Goal: Task Accomplishment & Management: Use online tool/utility

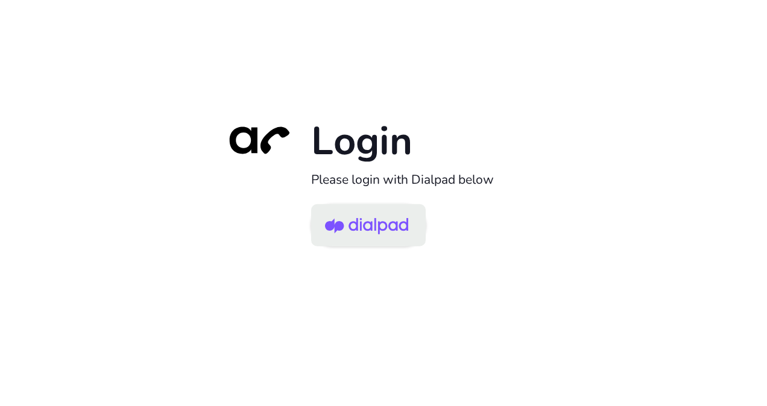
click at [357, 221] on img at bounding box center [366, 226] width 83 height 39
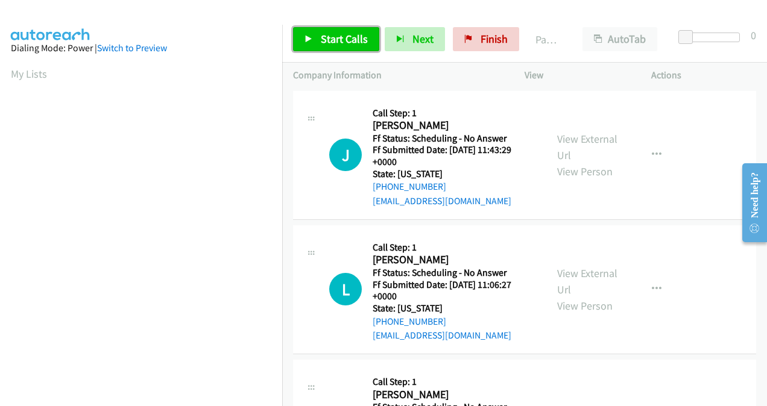
click at [321, 40] on span "Start Calls" at bounding box center [344, 39] width 47 height 14
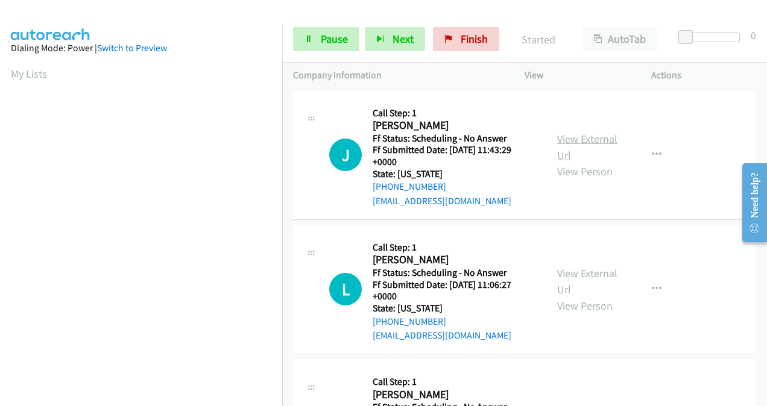
click at [566, 136] on link "View External Url" at bounding box center [587, 147] width 60 height 30
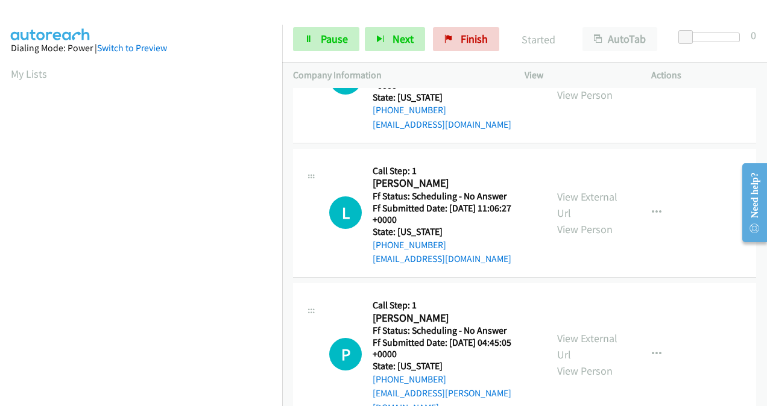
scroll to position [121, 0]
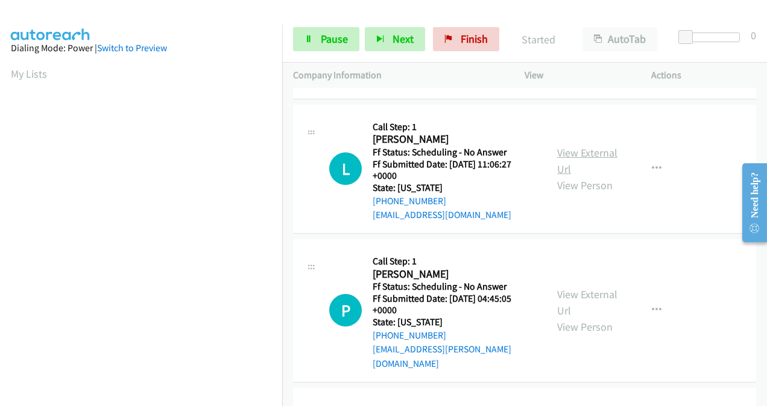
click at [566, 154] on link "View External Url" at bounding box center [587, 161] width 60 height 30
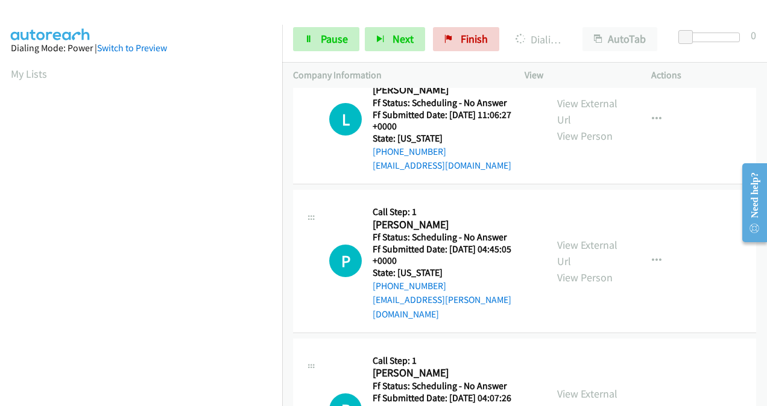
scroll to position [181, 0]
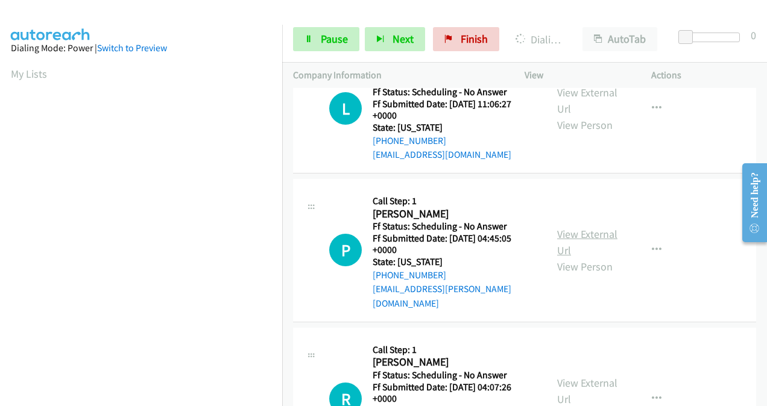
click at [568, 229] on link "View External Url" at bounding box center [587, 242] width 60 height 30
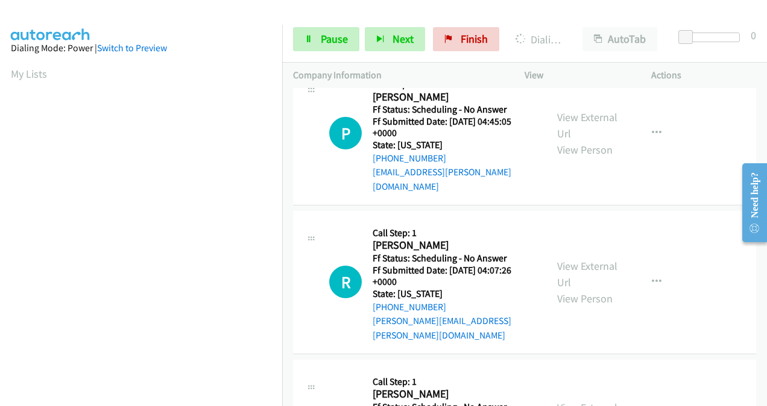
scroll to position [301, 0]
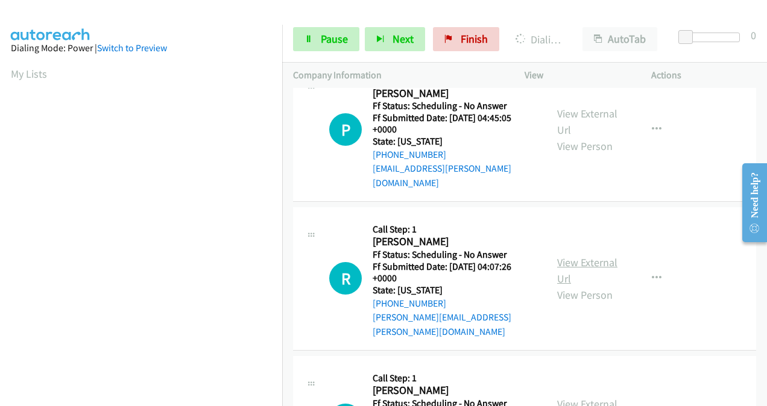
click at [558, 256] on link "View External Url" at bounding box center [587, 271] width 60 height 30
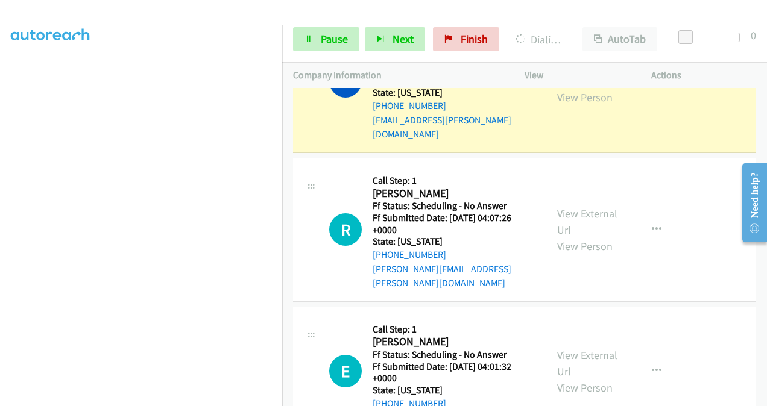
scroll to position [412, 0]
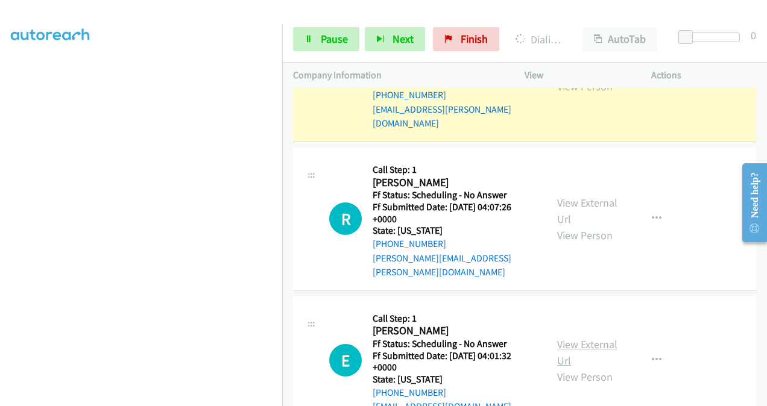
click at [558, 338] on link "View External Url" at bounding box center [587, 353] width 60 height 30
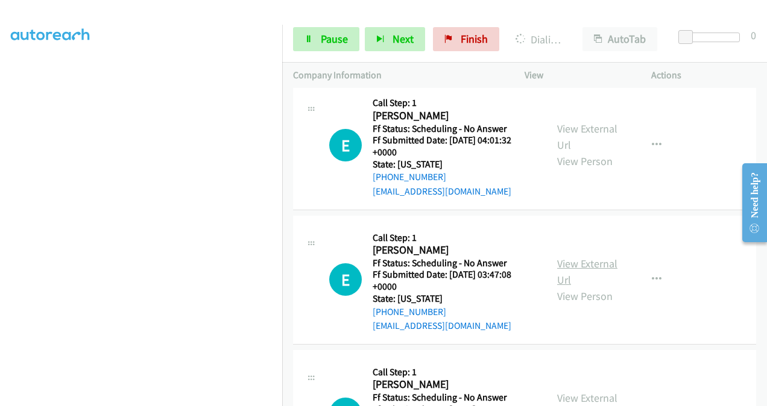
scroll to position [654, 0]
click at [568, 257] on link "View External Url" at bounding box center [587, 272] width 60 height 30
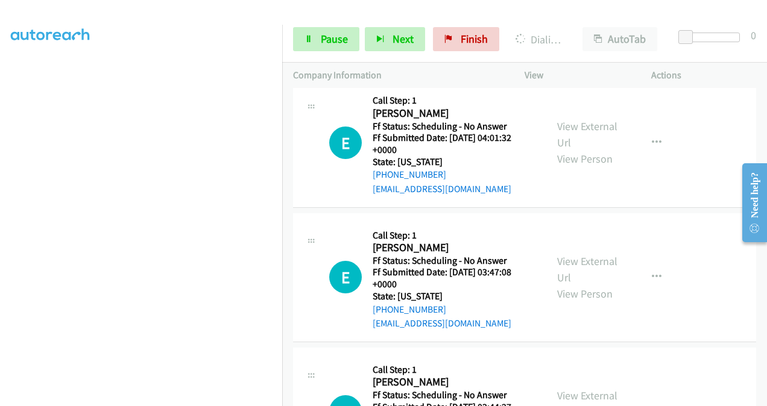
scroll to position [714, 0]
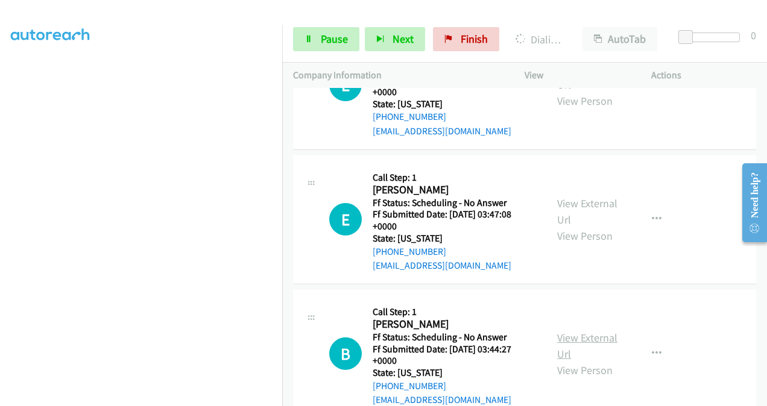
click at [564, 331] on link "View External Url" at bounding box center [587, 346] width 60 height 30
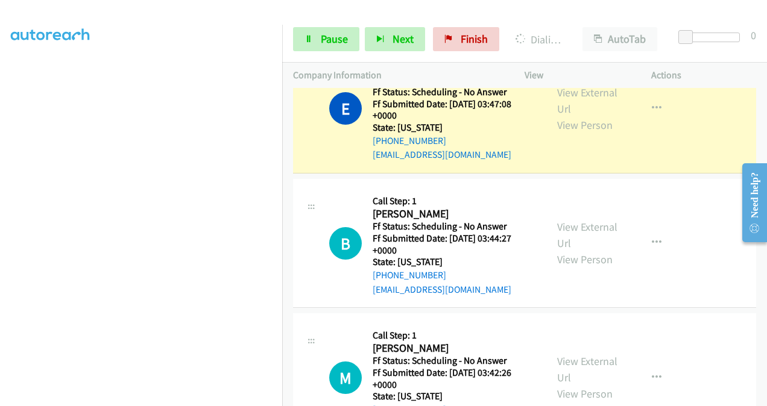
scroll to position [895, 0]
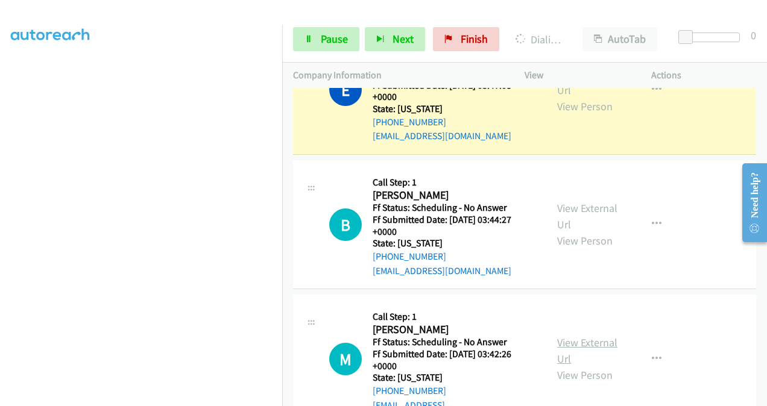
click at [562, 336] on link "View External Url" at bounding box center [587, 351] width 60 height 30
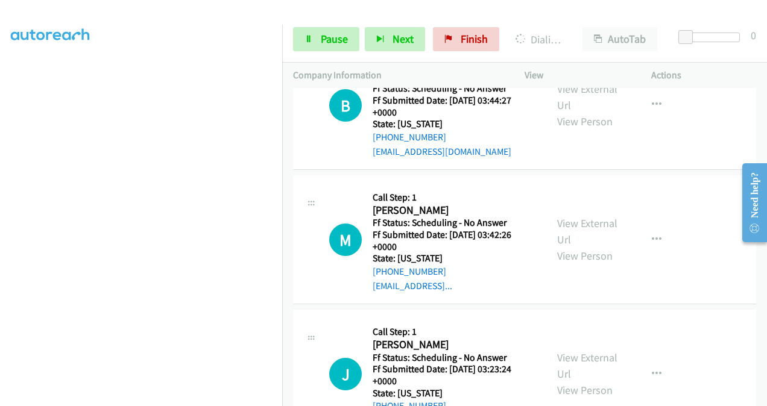
scroll to position [1015, 0]
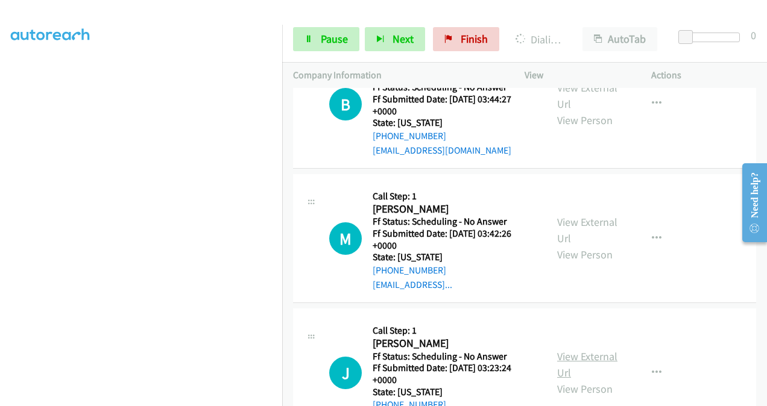
click at [563, 350] on link "View External Url" at bounding box center [587, 365] width 60 height 30
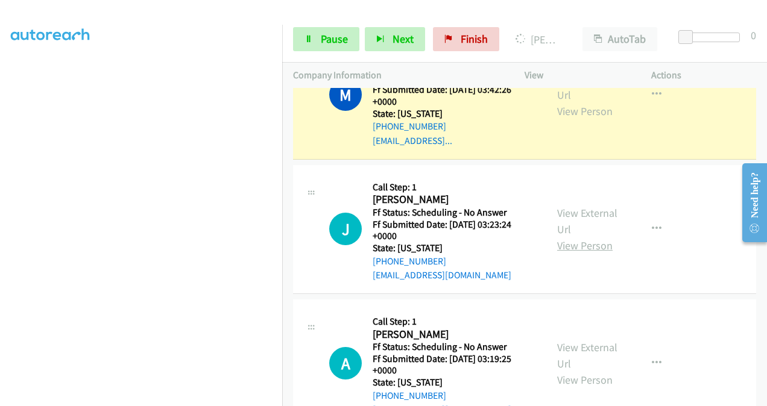
scroll to position [1222, 0]
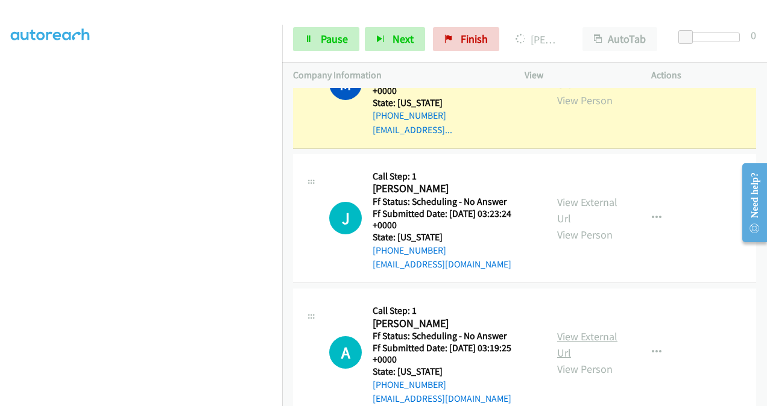
click at [563, 330] on link "View External Url" at bounding box center [587, 345] width 60 height 30
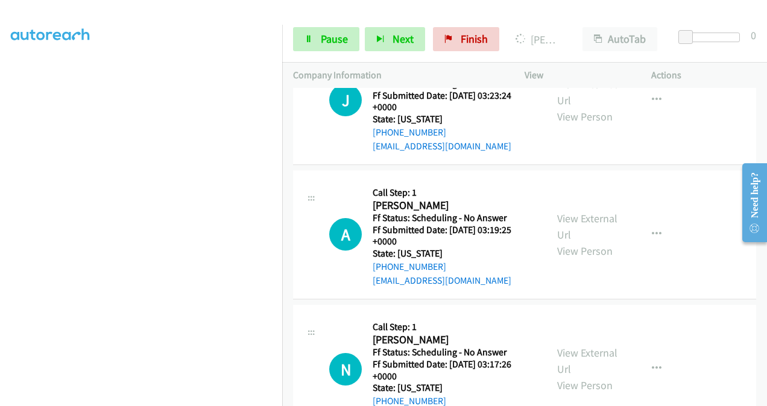
scroll to position [1342, 0]
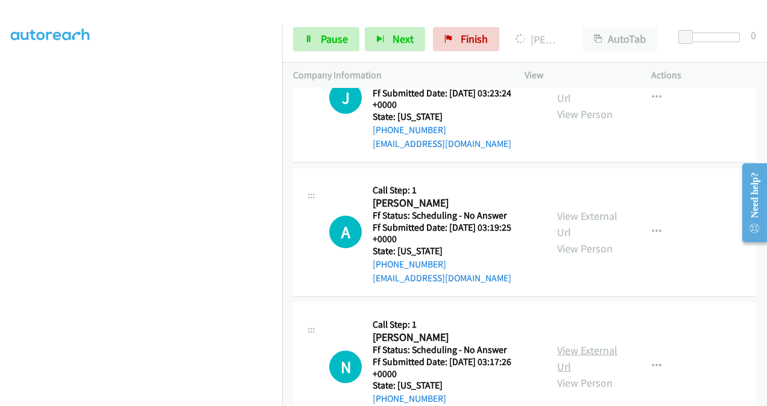
click at [557, 344] on link "View External Url" at bounding box center [587, 359] width 60 height 30
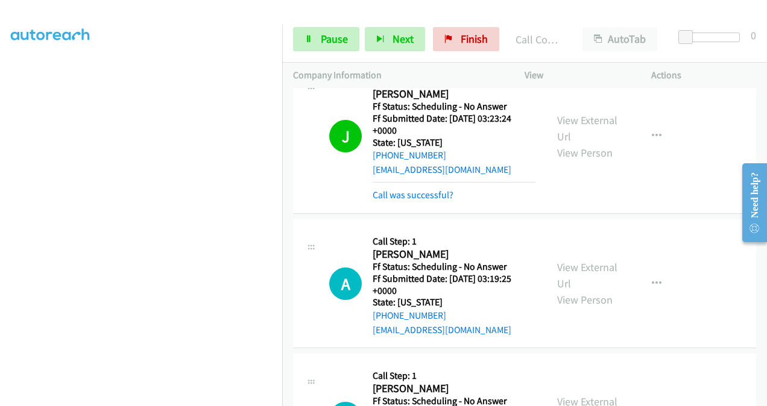
scroll to position [1402, 0]
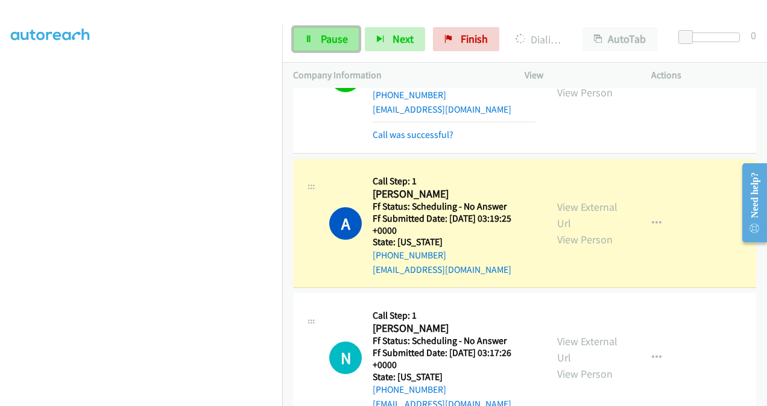
click at [335, 38] on span "Pause" at bounding box center [334, 39] width 27 height 14
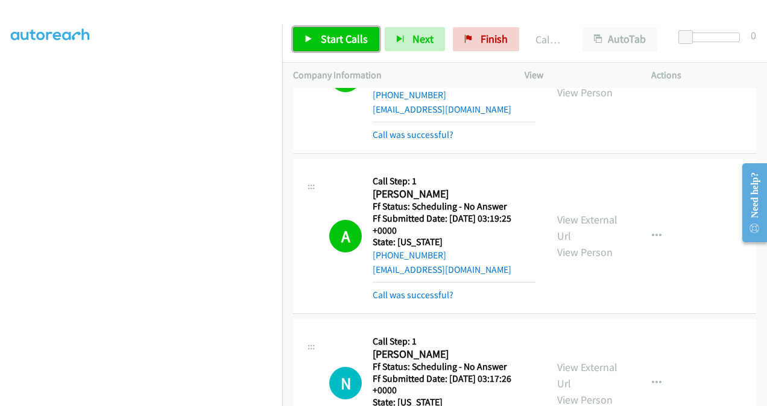
click at [332, 40] on span "Start Calls" at bounding box center [344, 39] width 47 height 14
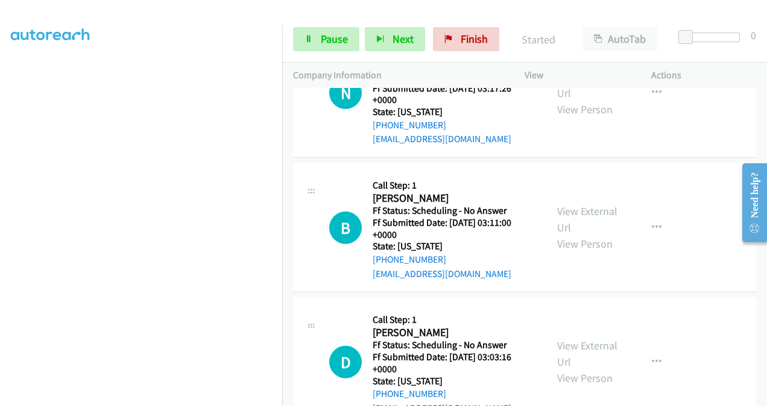
scroll to position [1704, 0]
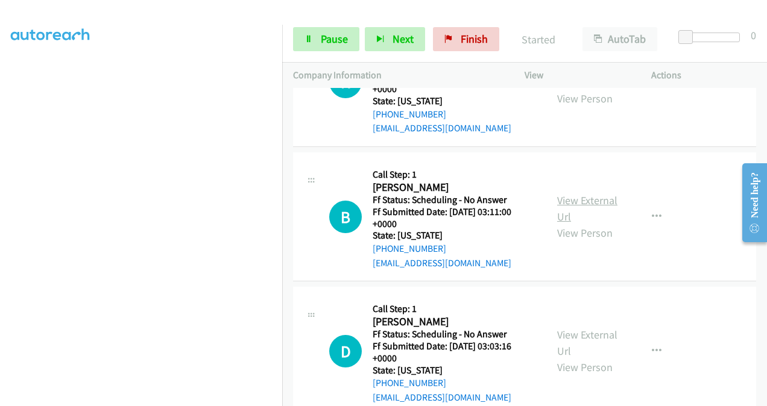
click at [557, 194] on link "View External Url" at bounding box center [587, 209] width 60 height 30
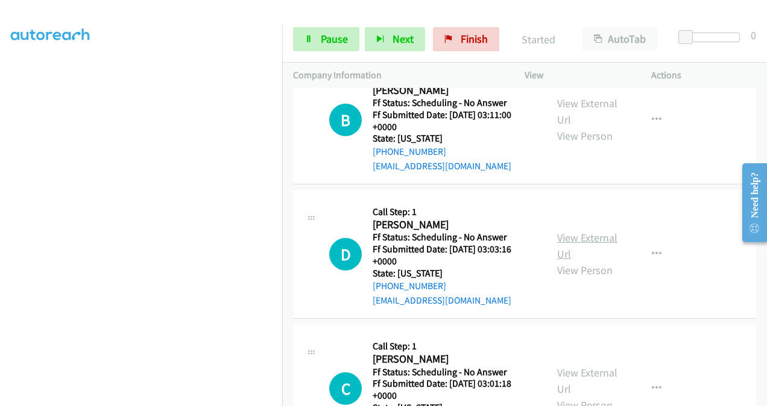
scroll to position [1824, 0]
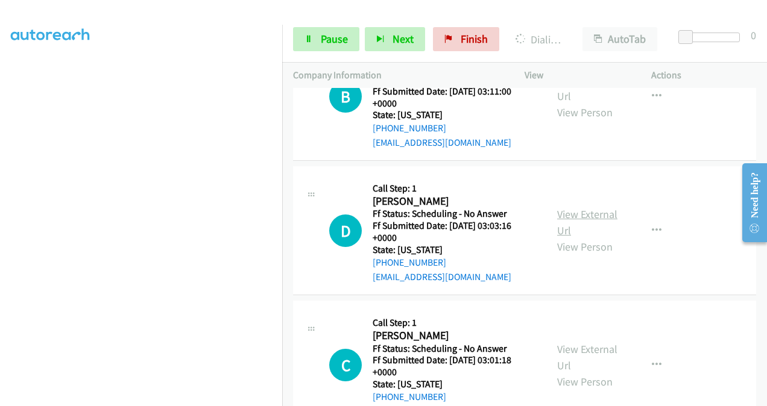
click at [560, 207] on link "View External Url" at bounding box center [587, 222] width 60 height 30
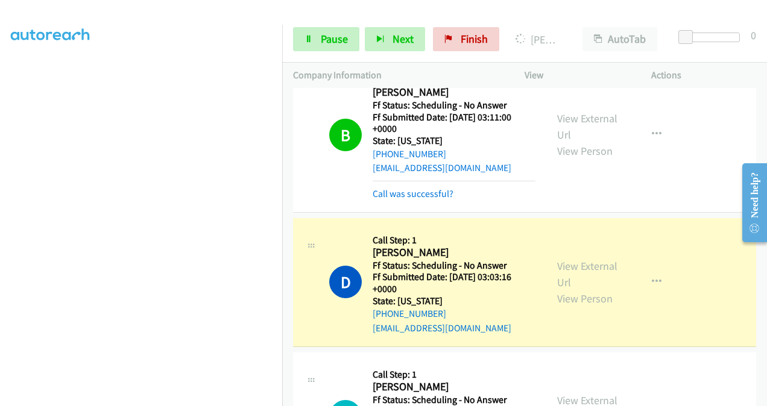
scroll to position [1764, 0]
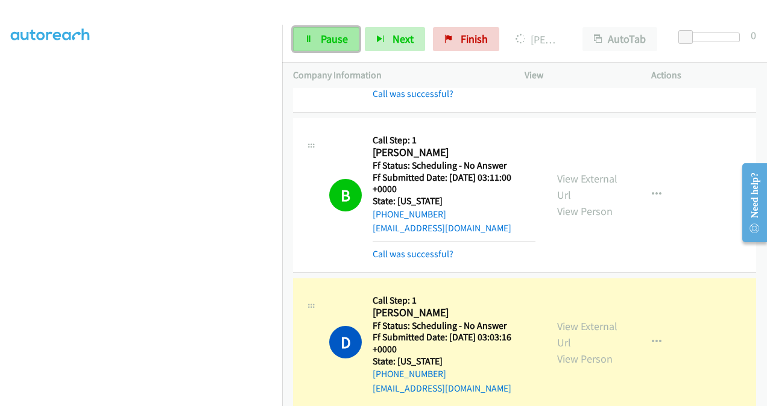
click at [317, 41] on link "Pause" at bounding box center [326, 39] width 66 height 24
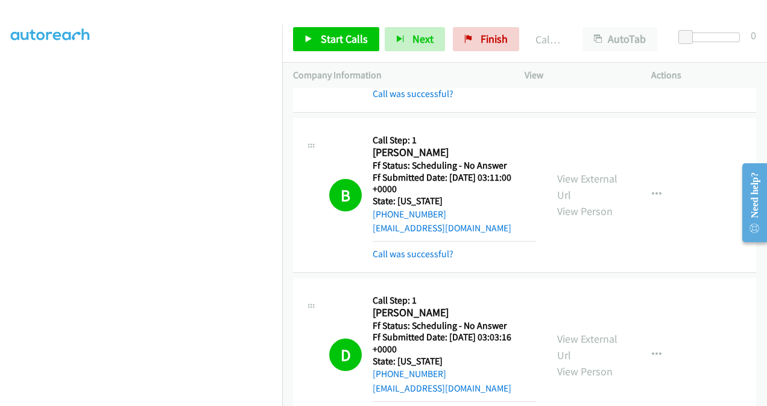
drag, startPoint x: 584, startPoint y: 0, endPoint x: 441, endPoint y: 13, distance: 143.5
click at [441, 13] on div at bounding box center [378, 23] width 756 height 46
drag, startPoint x: 485, startPoint y: 36, endPoint x: 481, endPoint y: 57, distance: 20.8
click at [485, 36] on span "Finish" at bounding box center [494, 39] width 27 height 14
